Goal: Task Accomplishment & Management: Use online tool/utility

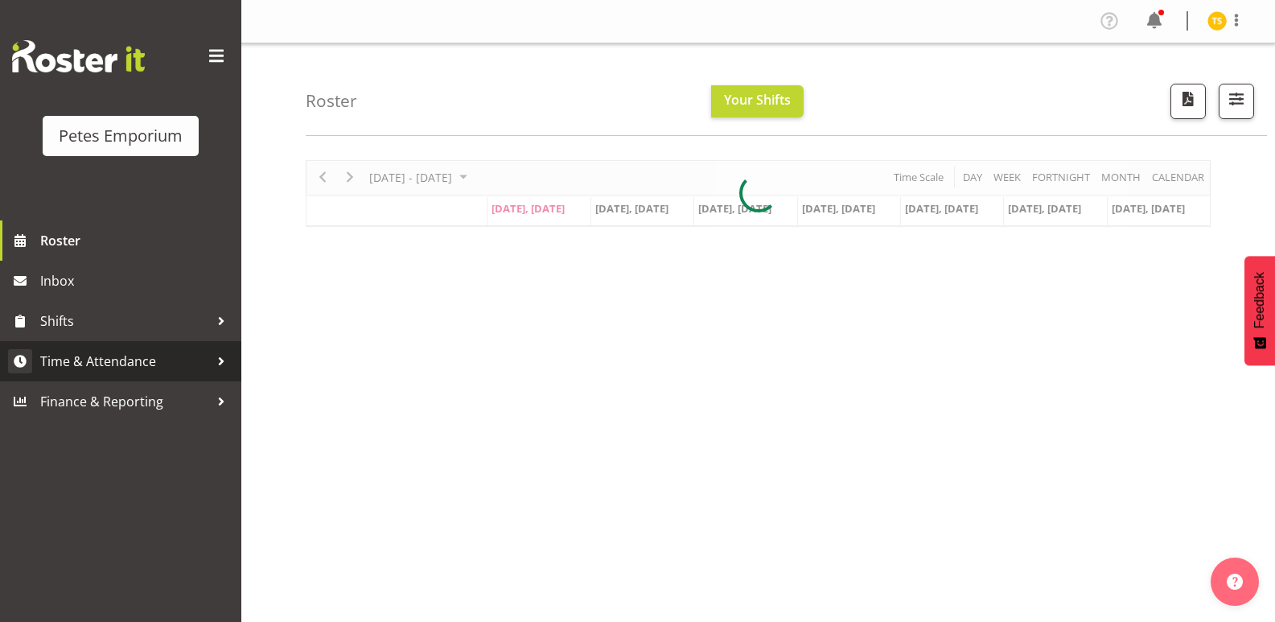
click at [145, 363] on span "Time & Attendance" at bounding box center [124, 361] width 169 height 24
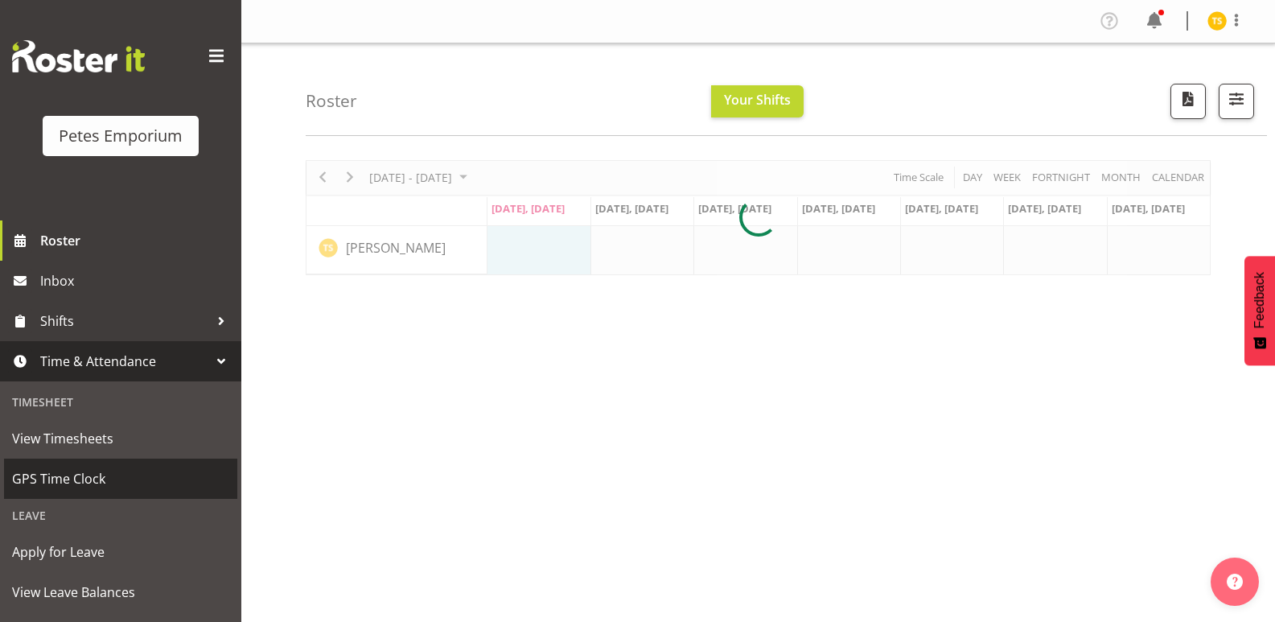
click at [90, 478] on span "GPS Time Clock" at bounding box center [120, 478] width 217 height 24
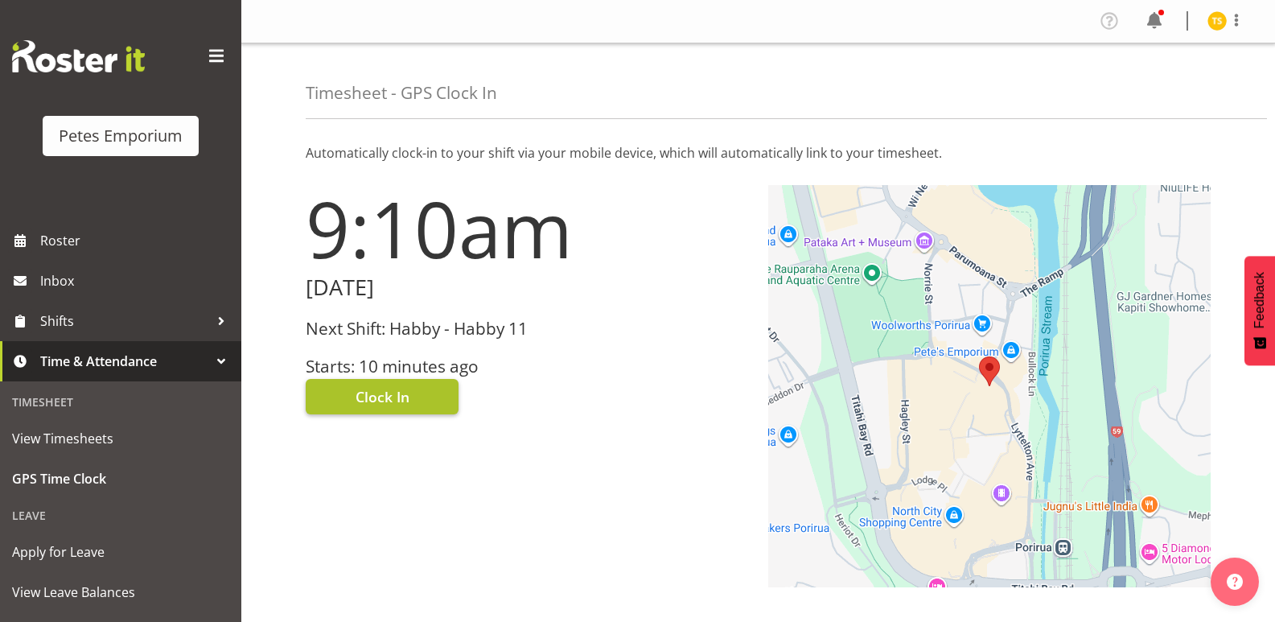
click at [351, 399] on button "Clock In" at bounding box center [382, 396] width 153 height 35
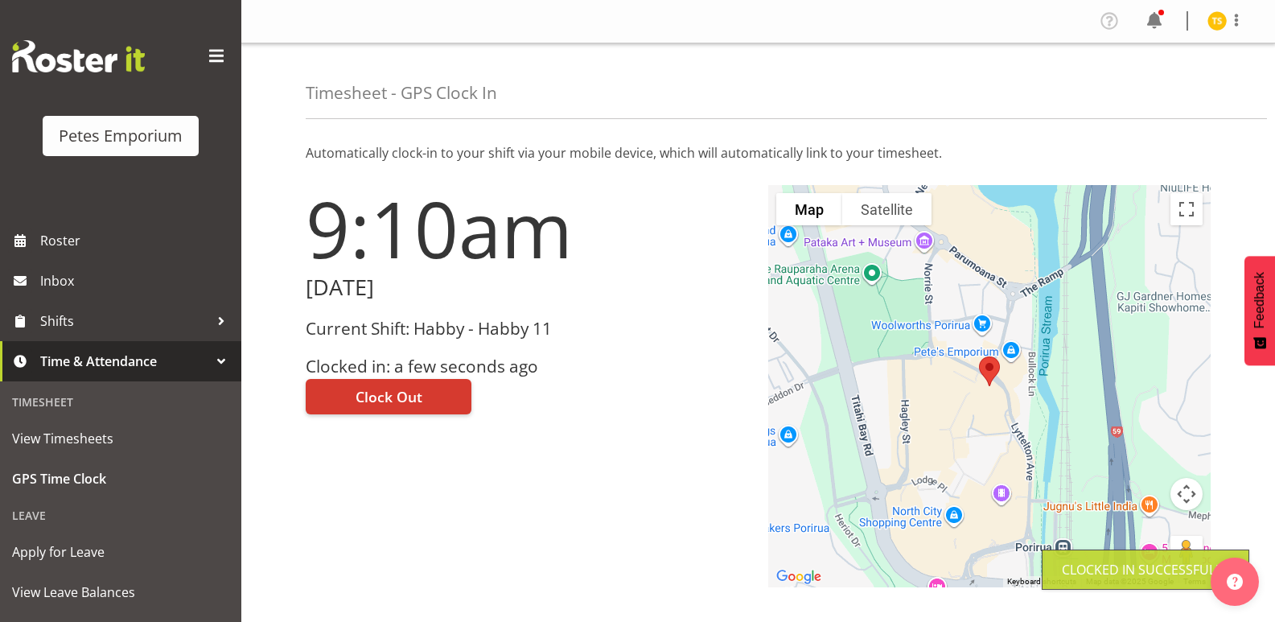
click at [1209, 16] on img at bounding box center [1216, 20] width 19 height 19
click at [1145, 88] on link "Log Out" at bounding box center [1168, 84] width 154 height 29
